Goal: Transaction & Acquisition: Purchase product/service

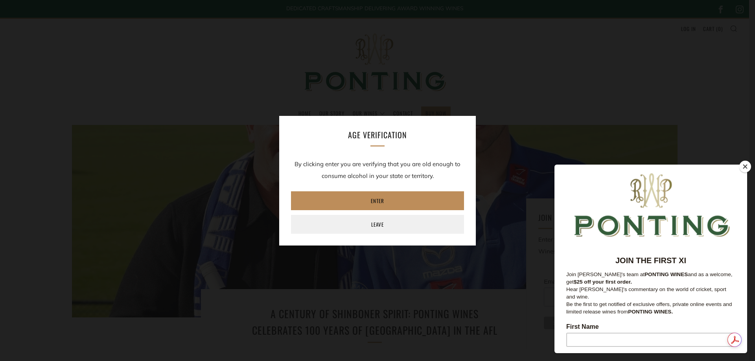
click at [365, 200] on link "Enter" at bounding box center [377, 200] width 173 height 19
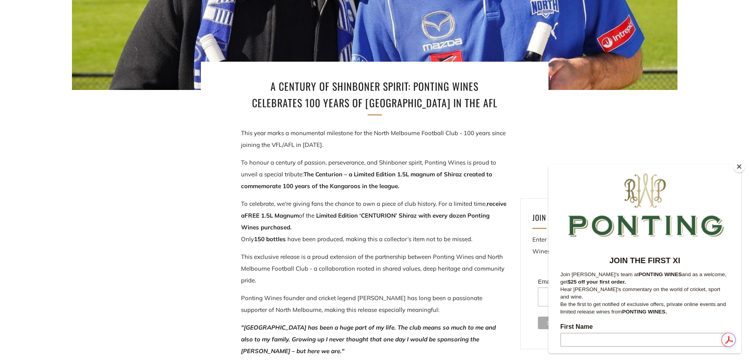
scroll to position [275, 0]
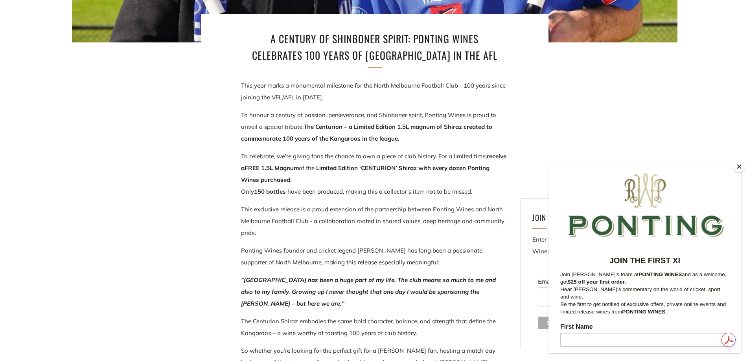
click at [738, 165] on button "Close" at bounding box center [739, 167] width 12 height 12
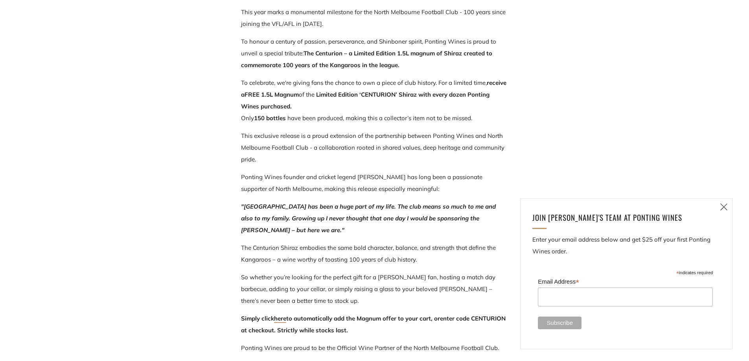
scroll to position [354, 0]
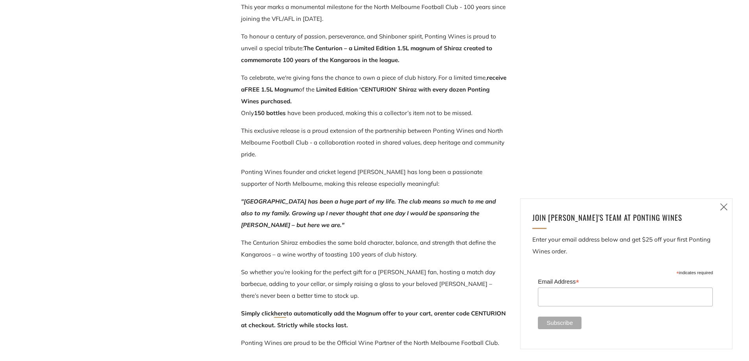
click at [728, 206] on icon at bounding box center [723, 207] width 9 height 10
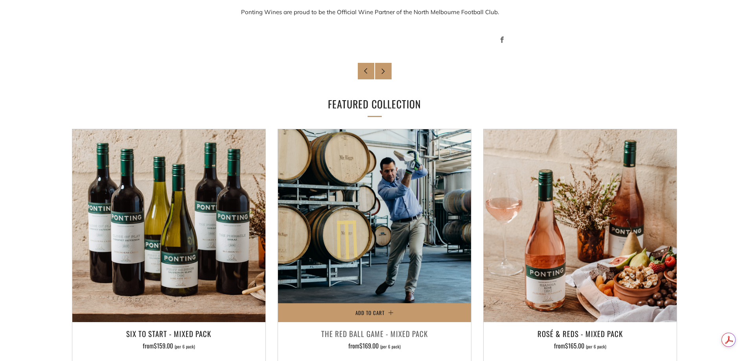
scroll to position [786, 0]
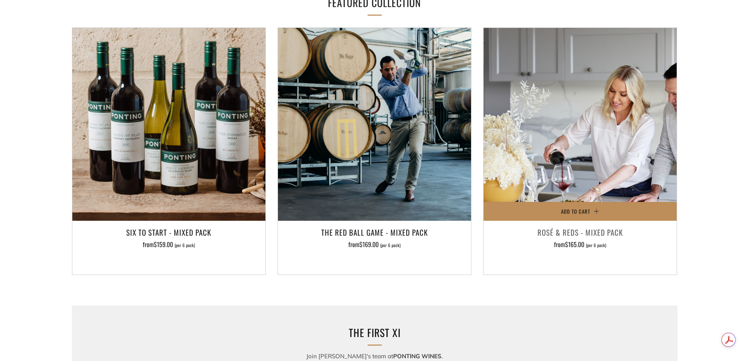
click at [597, 209] on button "Add to Cart" at bounding box center [579, 211] width 193 height 19
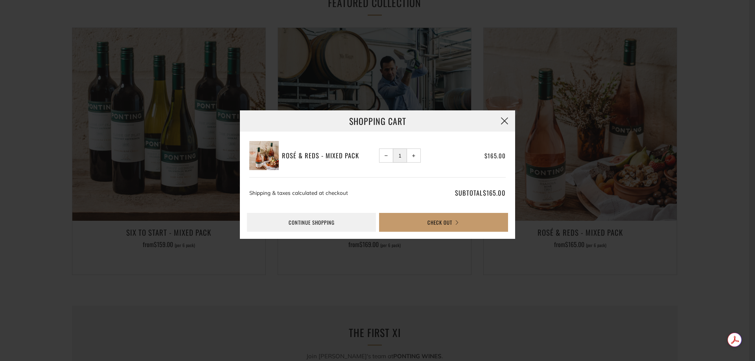
click at [501, 118] on button "button" at bounding box center [504, 120] width 21 height 21
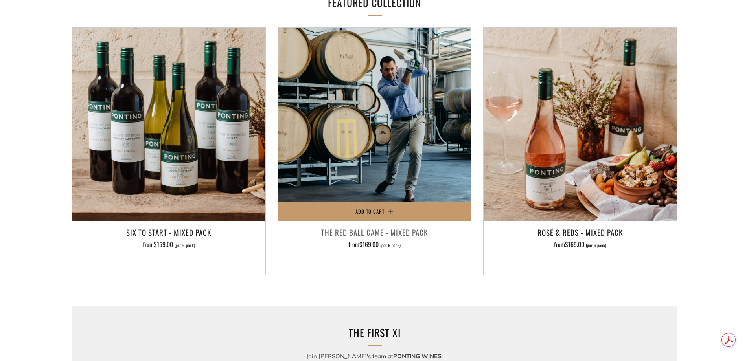
click at [402, 232] on h3 "The Red Ball Game - Mixed Pack" at bounding box center [374, 232] width 185 height 13
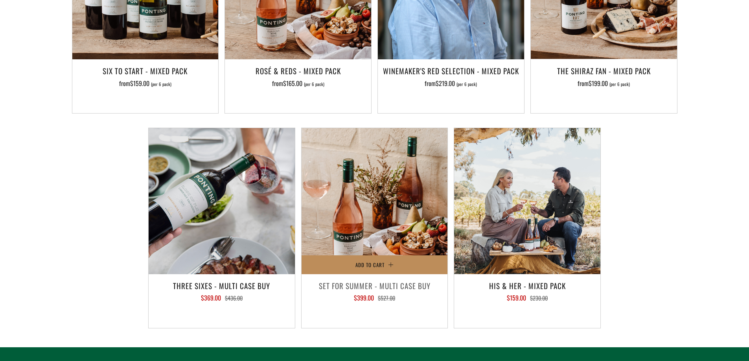
scroll to position [668, 0]
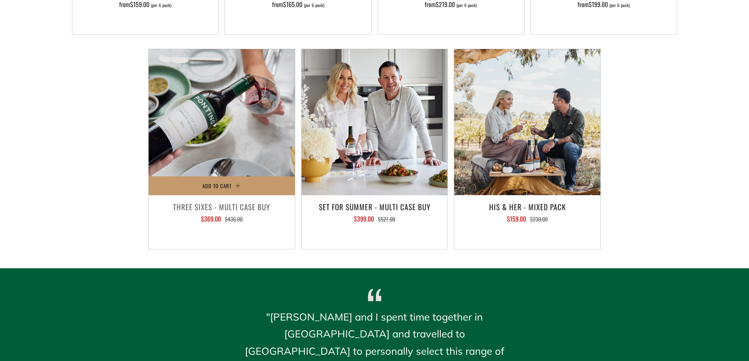
click at [251, 209] on h3 "Three Sixes - Multi Case Buy" at bounding box center [221, 206] width 138 height 13
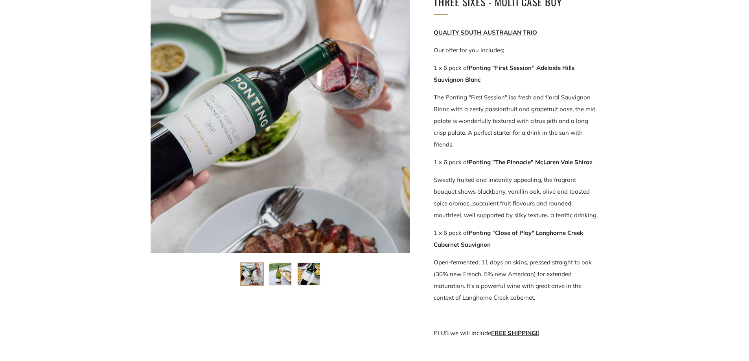
scroll to position [157, 0]
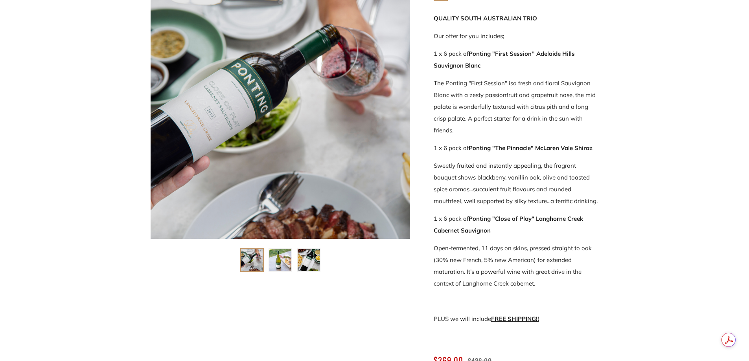
click at [276, 266] on img at bounding box center [280, 260] width 22 height 22
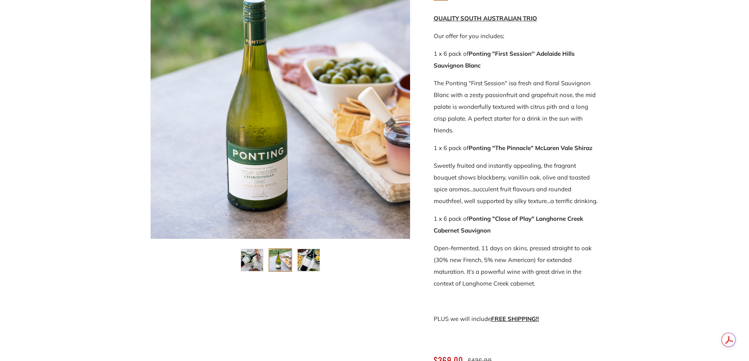
click at [299, 257] on img at bounding box center [308, 260] width 22 height 22
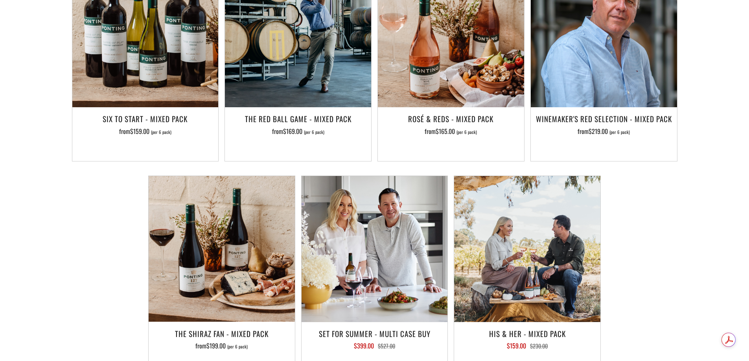
scroll to position [786, 0]
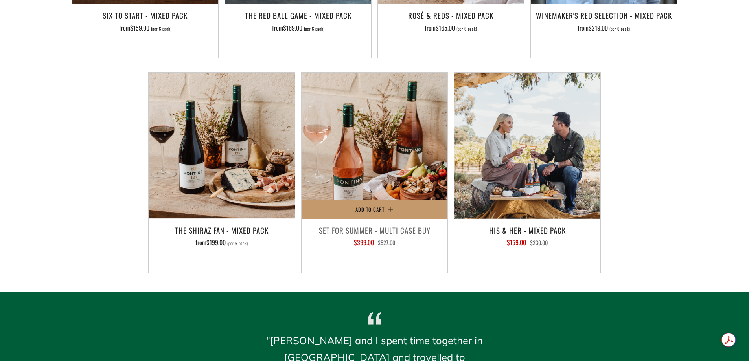
click at [344, 193] on img at bounding box center [374, 146] width 146 height 146
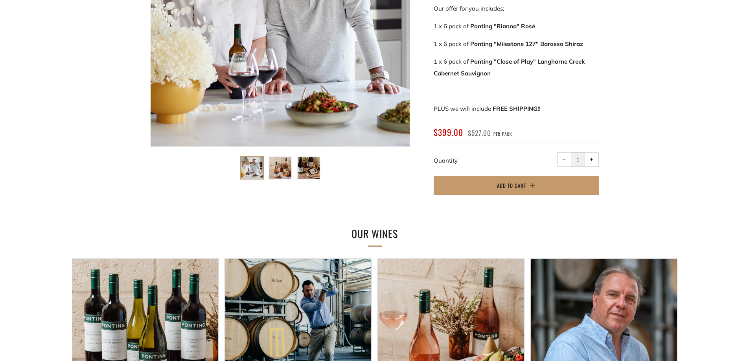
scroll to position [236, 0]
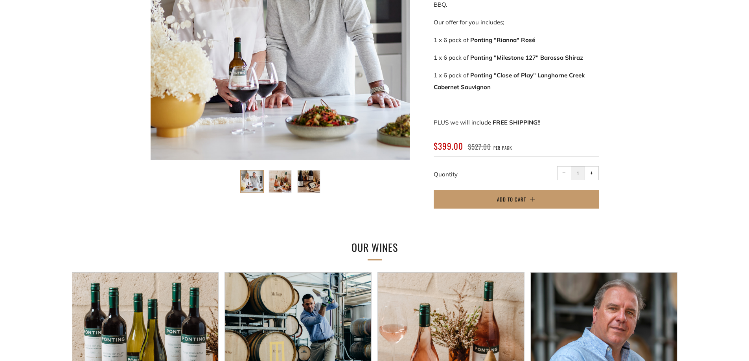
click at [283, 182] on img at bounding box center [280, 182] width 22 height 22
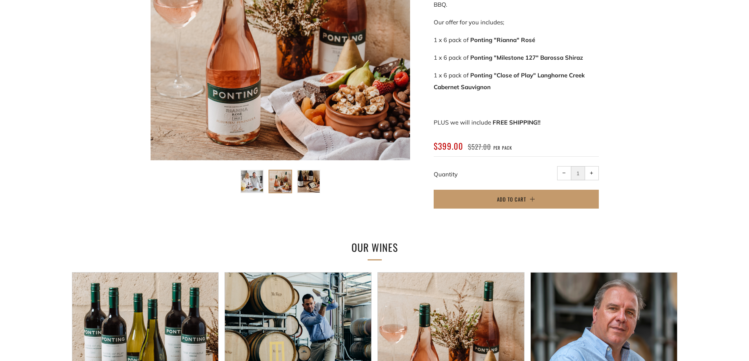
click at [307, 184] on img at bounding box center [308, 182] width 22 height 22
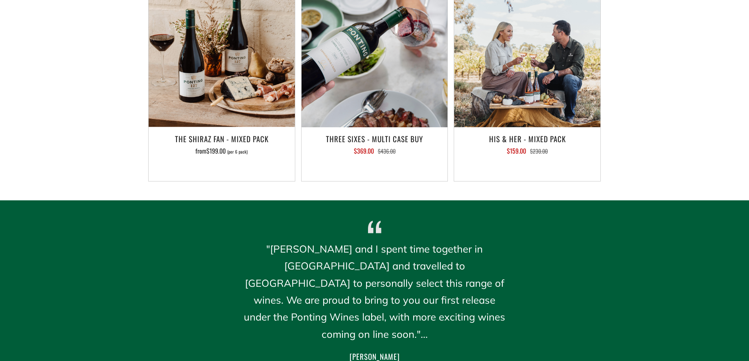
scroll to position [747, 0]
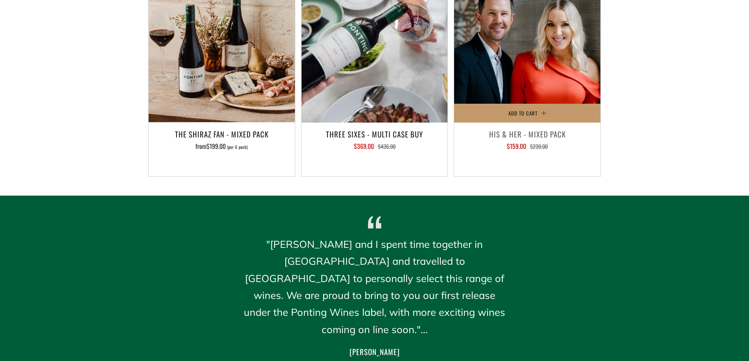
click at [516, 103] on img at bounding box center [527, 49] width 146 height 146
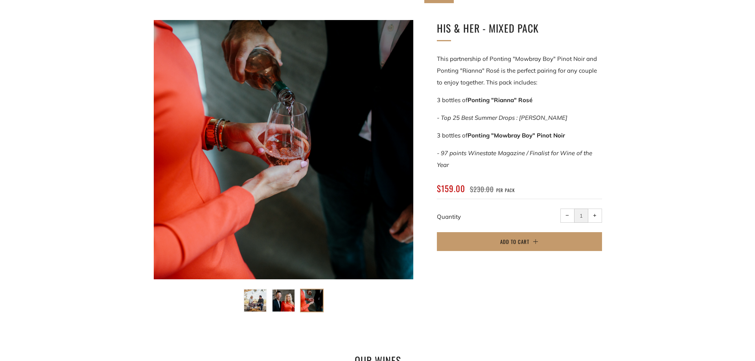
scroll to position [118, 0]
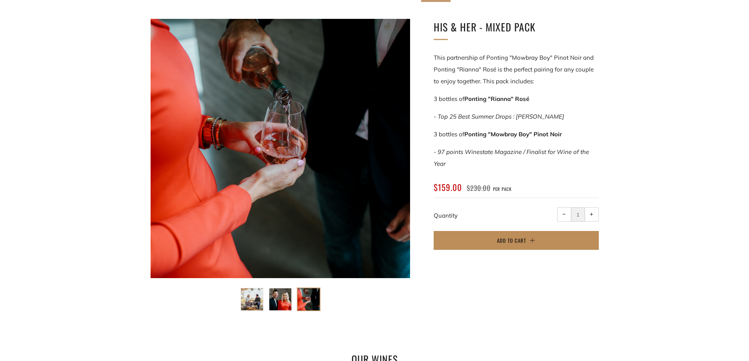
click at [531, 239] on button "Add to Cart" at bounding box center [515, 240] width 165 height 19
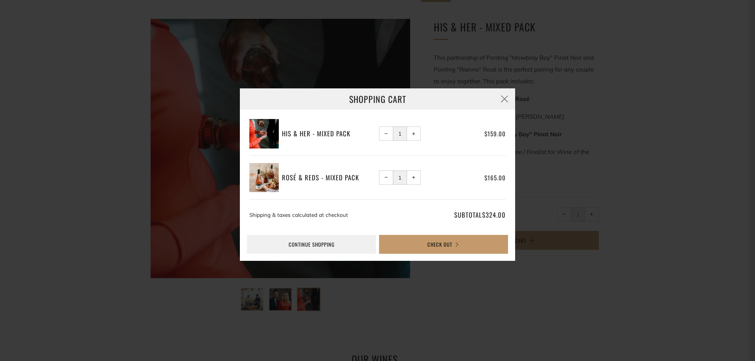
click at [385, 179] on span "−" at bounding box center [386, 178] width 4 height 4
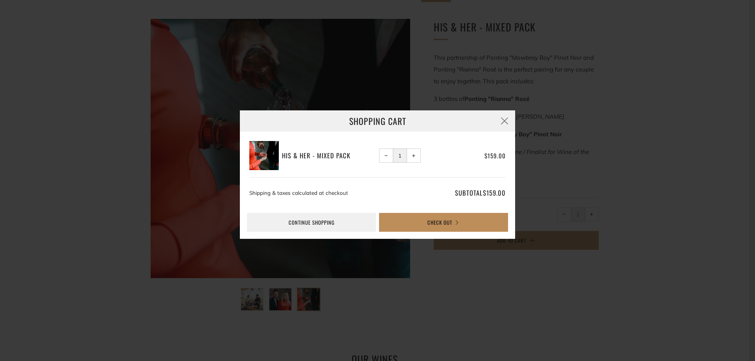
click at [453, 221] on button "Check Out" at bounding box center [443, 222] width 129 height 19
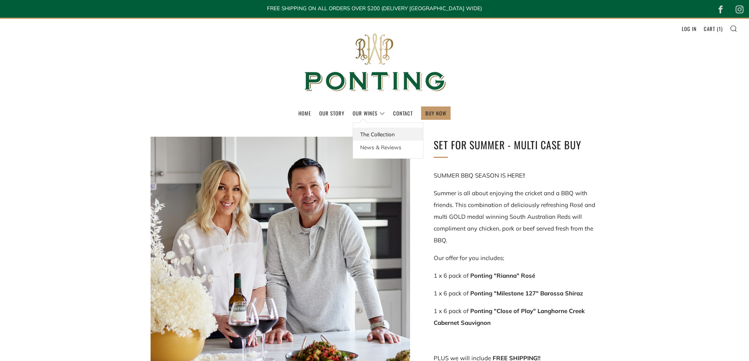
click at [373, 134] on link "The Collection" at bounding box center [388, 134] width 70 height 13
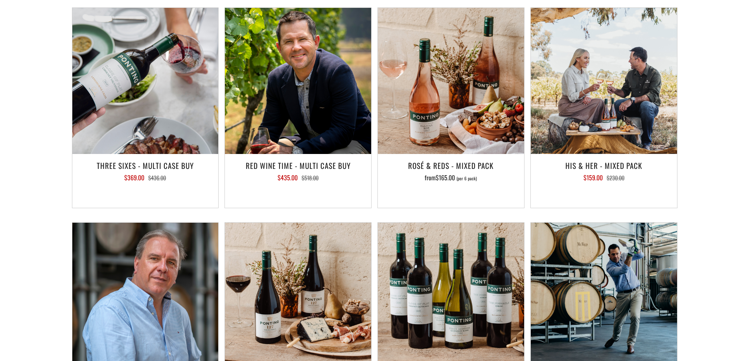
scroll to position [1179, 0]
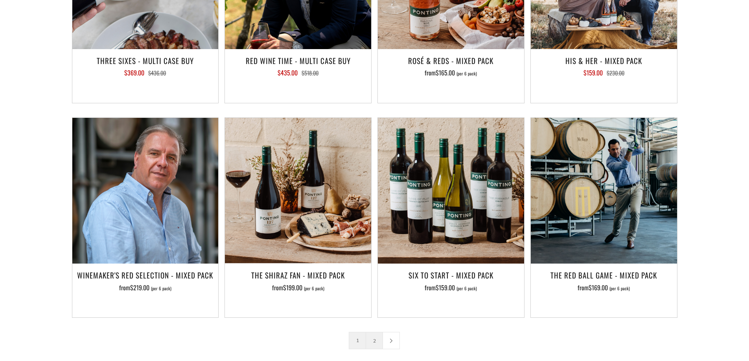
click at [376, 332] on link "2" at bounding box center [374, 340] width 17 height 17
